Goal: Transaction & Acquisition: Purchase product/service

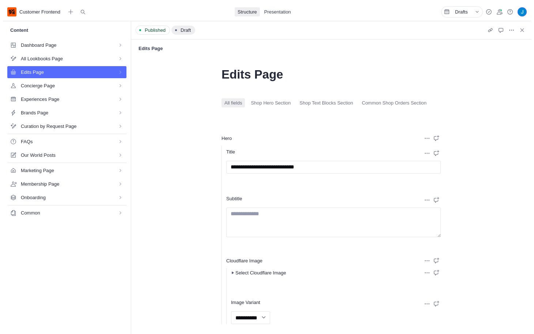
select select "*"
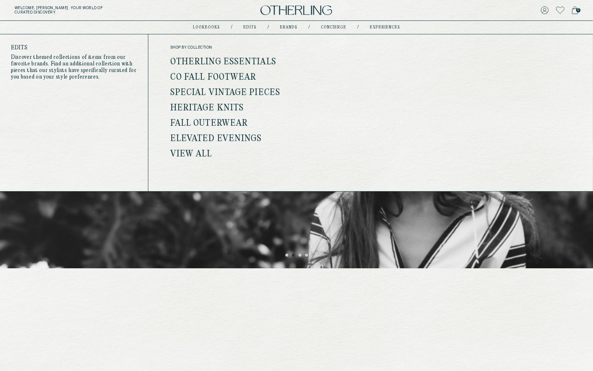
click at [247, 59] on link "Otherling Essentials" at bounding box center [223, 62] width 106 height 10
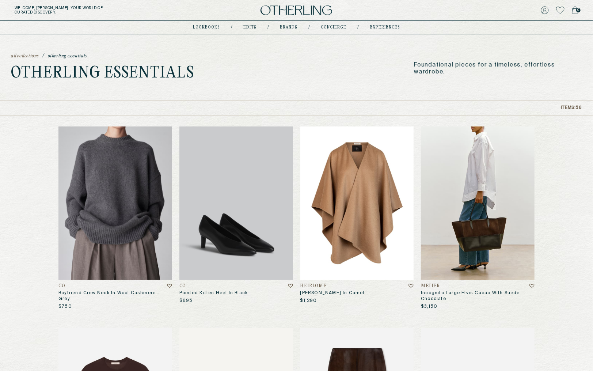
click at [386, 178] on img at bounding box center [357, 203] width 114 height 154
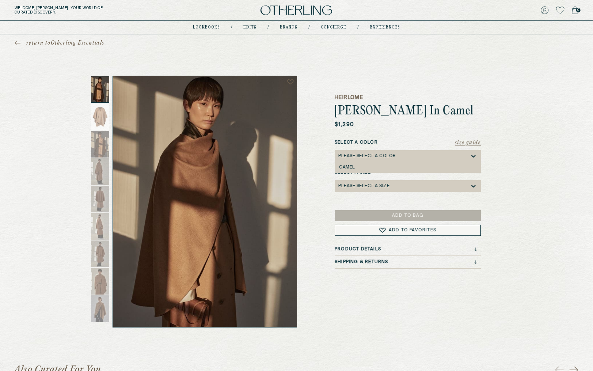
click at [376, 158] on div "Please select a Color" at bounding box center [367, 156] width 58 height 5
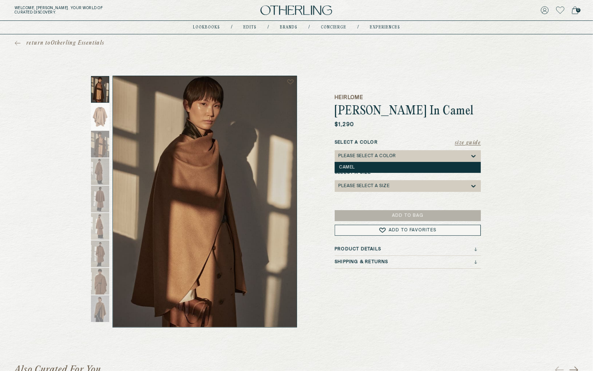
click at [375, 164] on div "Camel" at bounding box center [408, 167] width 146 height 11
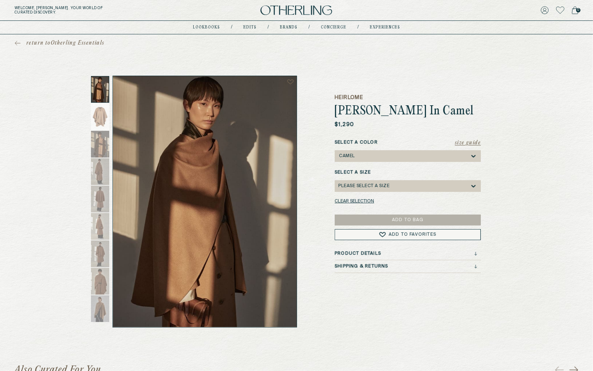
click at [375, 182] on div "Please select a Size" at bounding box center [404, 186] width 132 height 12
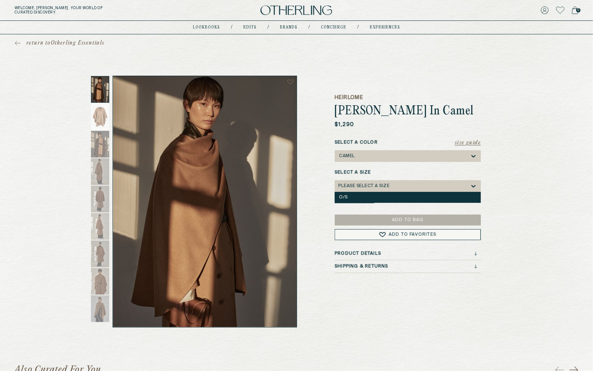
click at [375, 195] on div "O/S" at bounding box center [407, 197] width 137 height 5
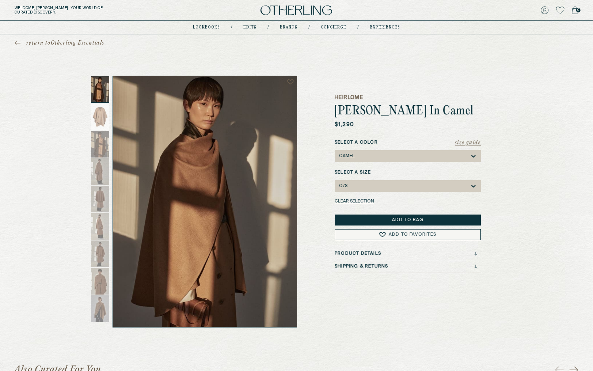
click at [69, 41] on span "return to Otherling Essentials" at bounding box center [65, 42] width 78 height 7
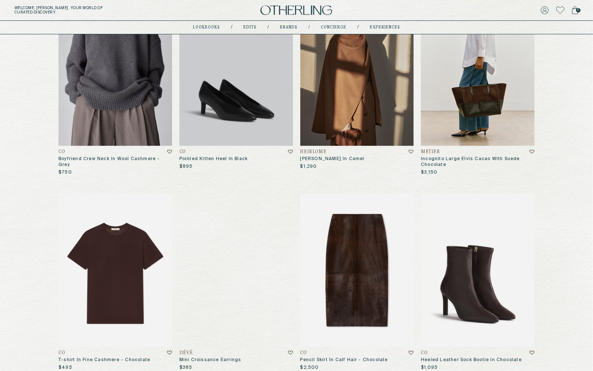
scroll to position [148, 0]
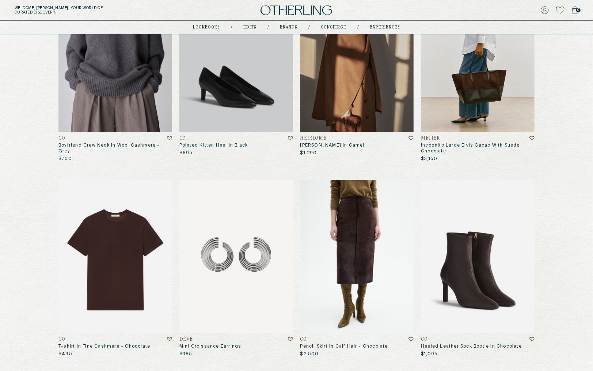
click at [330, 212] on img at bounding box center [357, 257] width 114 height 154
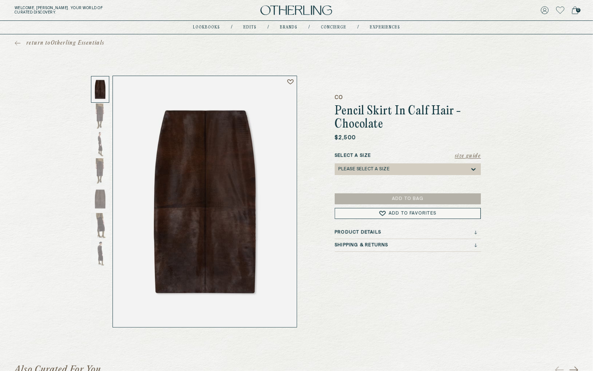
click at [348, 167] on div "Please select a Size" at bounding box center [363, 169] width 51 height 5
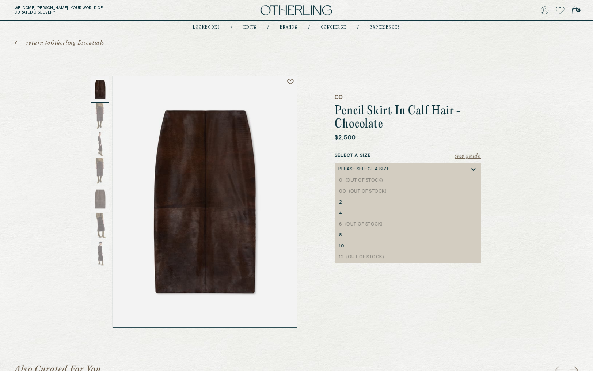
click at [434, 142] on div "CO Pencil Skirt In Calf Hair - Chocolate $2,500 Size Guide Select a Size 0, 1 o…" at bounding box center [408, 202] width 146 height 252
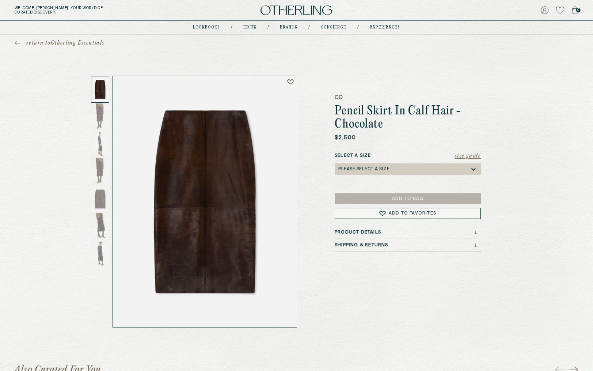
click at [20, 41] on icon at bounding box center [18, 43] width 6 height 5
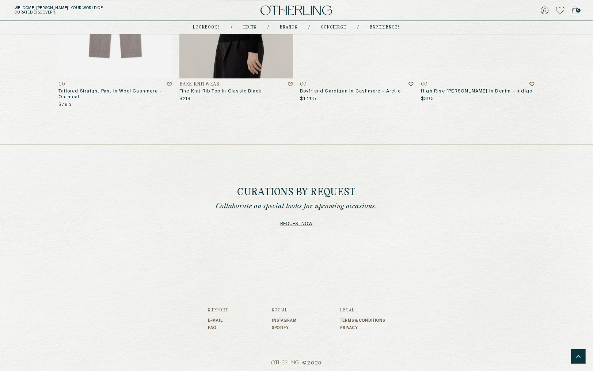
scroll to position [2773, 0]
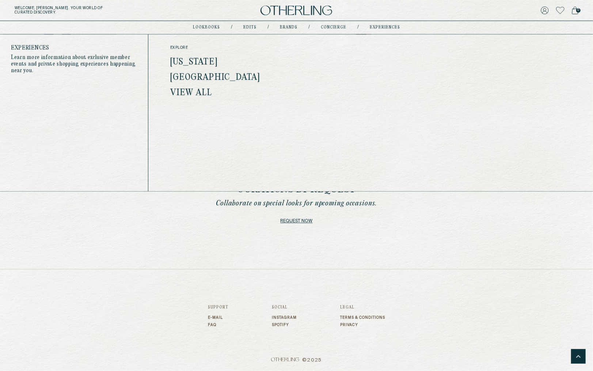
click at [376, 27] on link "experiences" at bounding box center [385, 28] width 30 height 4
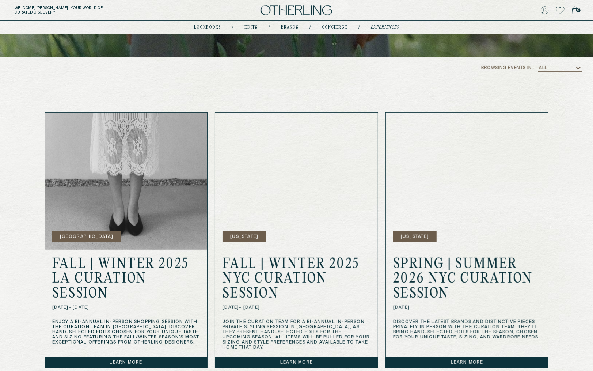
scroll to position [173, 0]
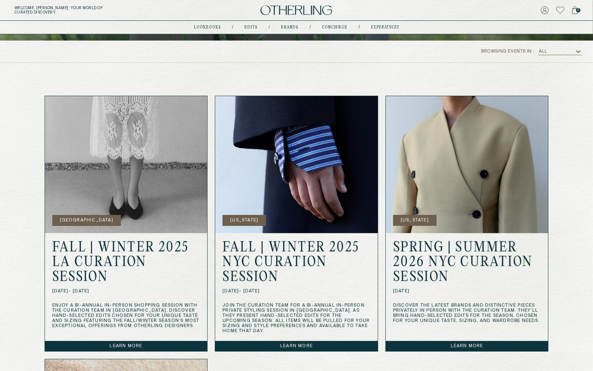
click at [331, 173] on img at bounding box center [296, 164] width 163 height 137
click at [294, 341] on link "Learn more" at bounding box center [296, 346] width 163 height 10
